Goal: Transaction & Acquisition: Purchase product/service

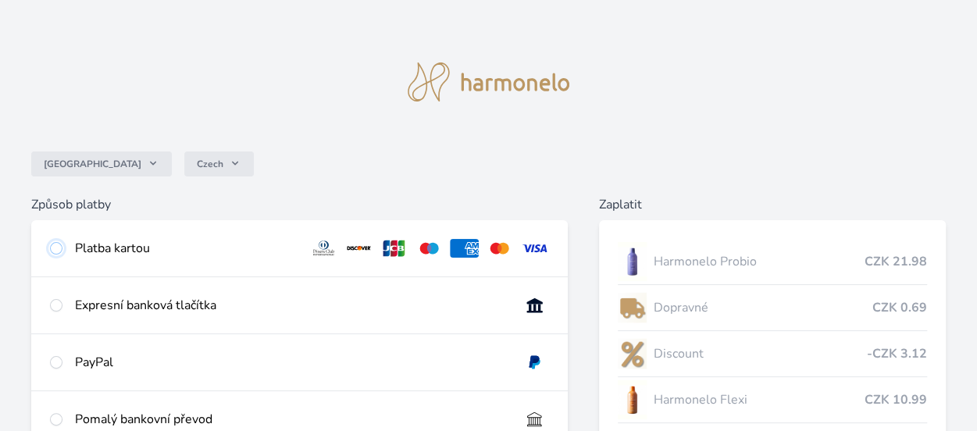
click at [61, 249] on input "radio" at bounding box center [56, 248] width 12 height 12
radio input "true"
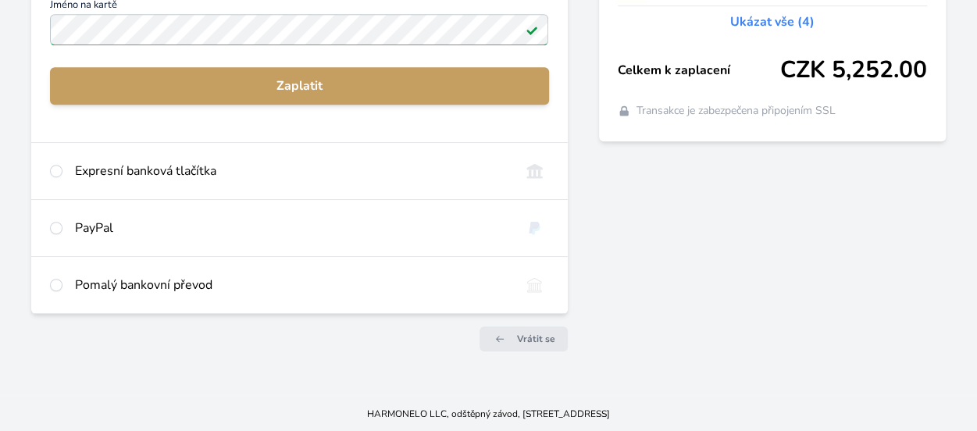
scroll to position [27, 0]
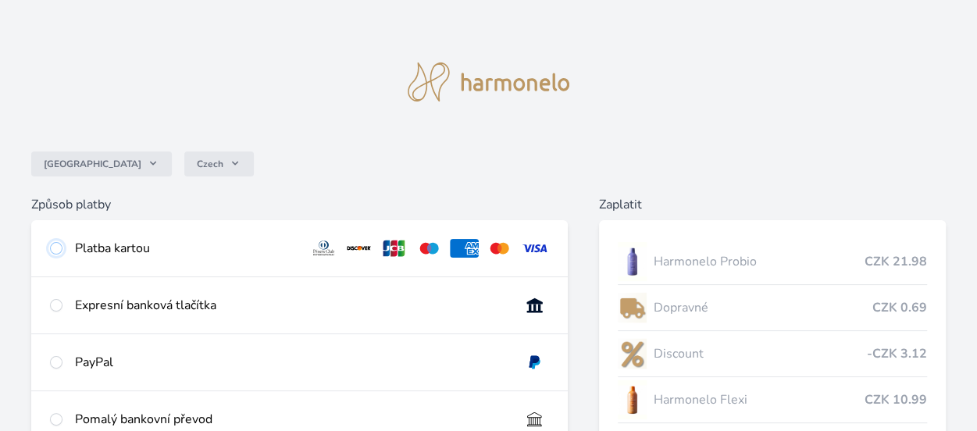
click at [57, 249] on input "radio" at bounding box center [56, 248] width 12 height 12
radio input "true"
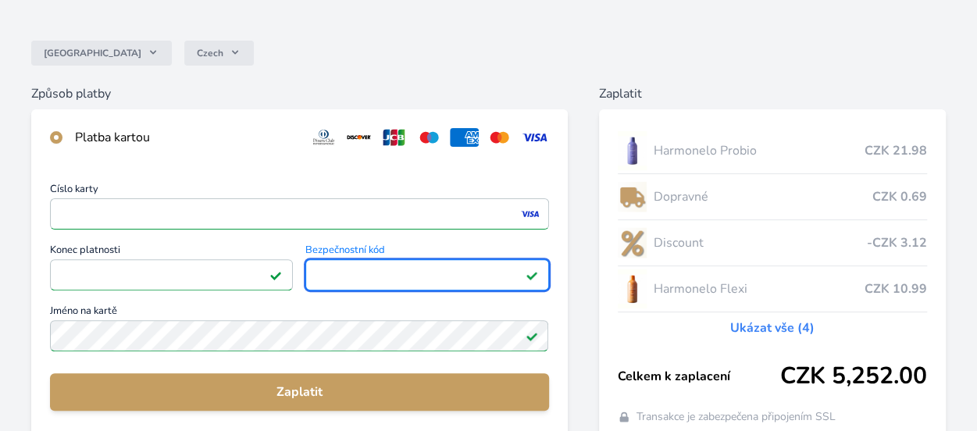
scroll to position [234, 0]
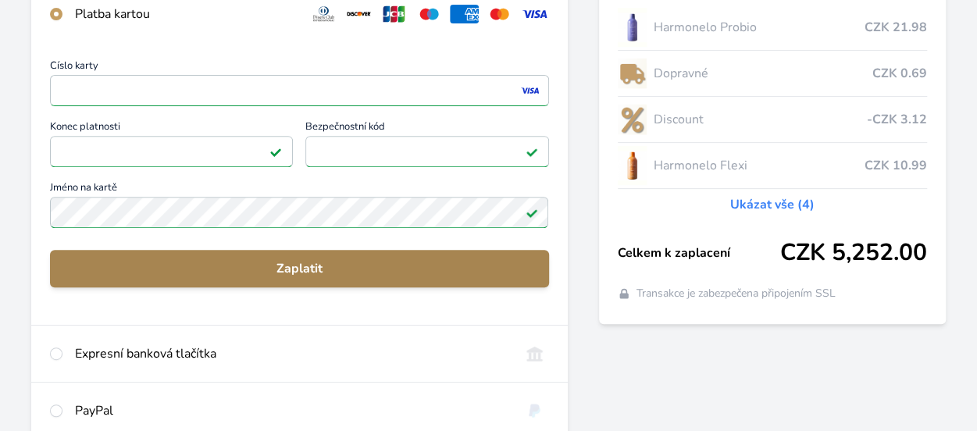
click at [307, 271] on span "Zaplatit" at bounding box center [299, 268] width 474 height 19
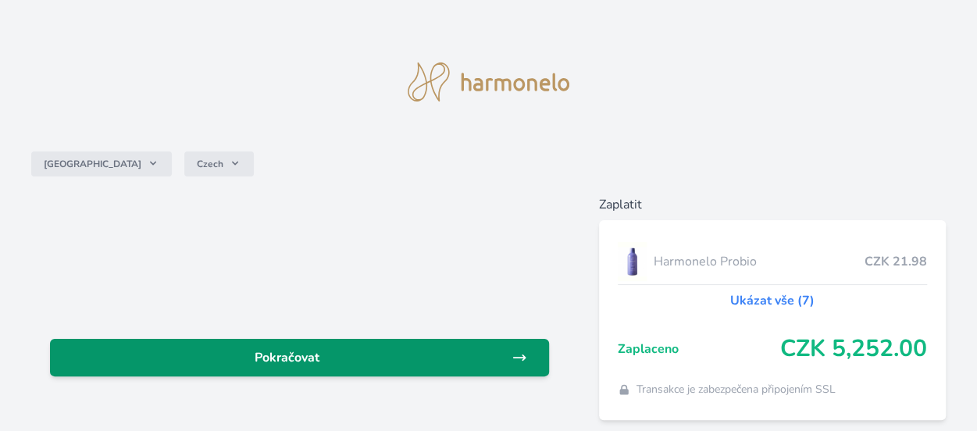
click at [515, 358] on icon at bounding box center [519, 358] width 16 height 16
